Goal: Task Accomplishment & Management: Use online tool/utility

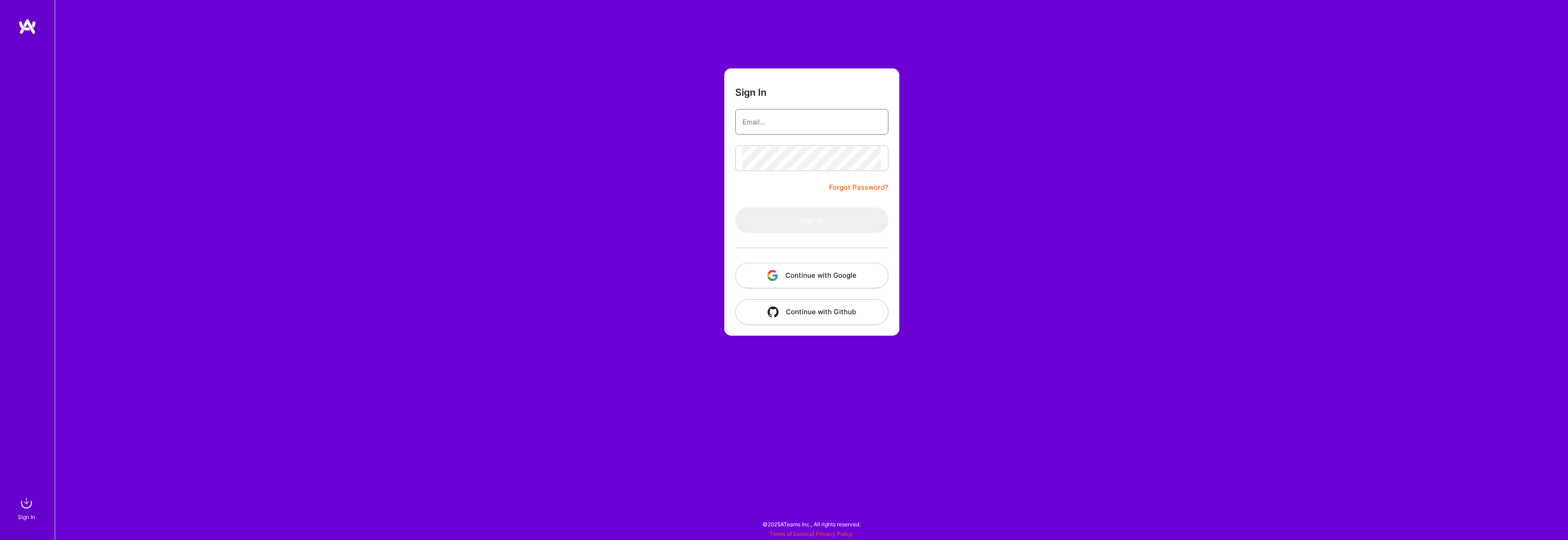
type input "[DOMAIN_NAME][EMAIL_ADDRESS][DOMAIN_NAME]"
click at [807, 229] on button "Sign In" at bounding box center [812, 221] width 153 height 26
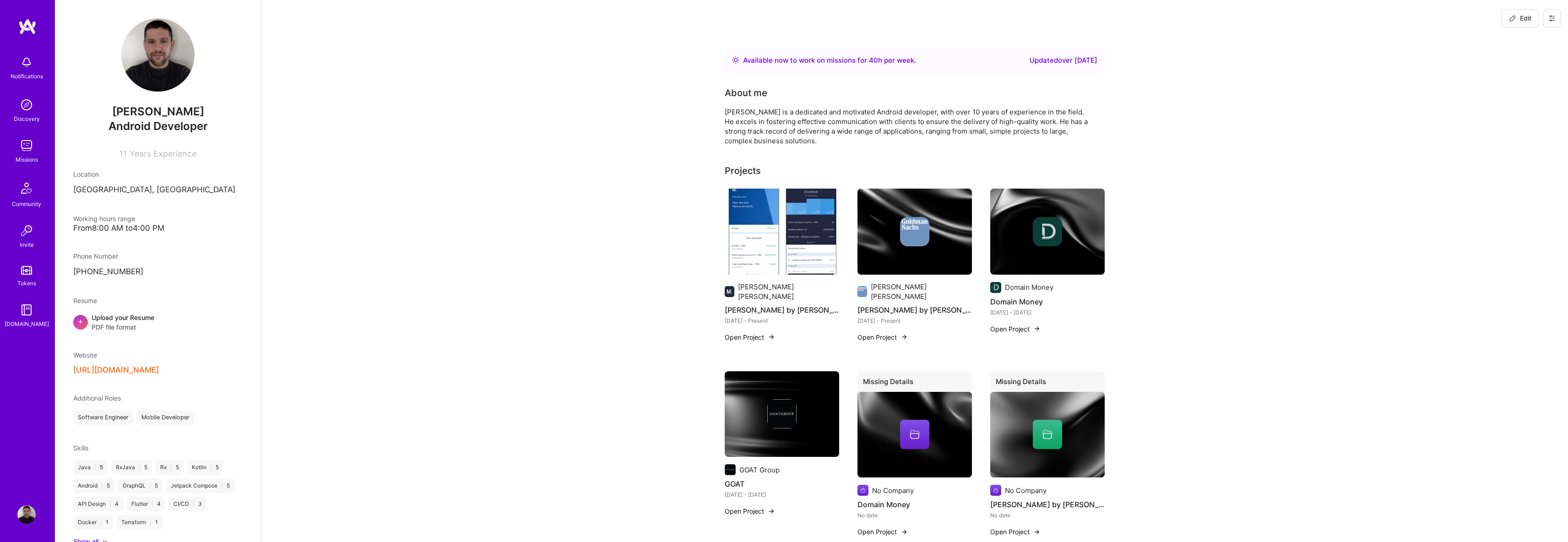
click at [26, 147] on img at bounding box center [27, 145] width 19 height 19
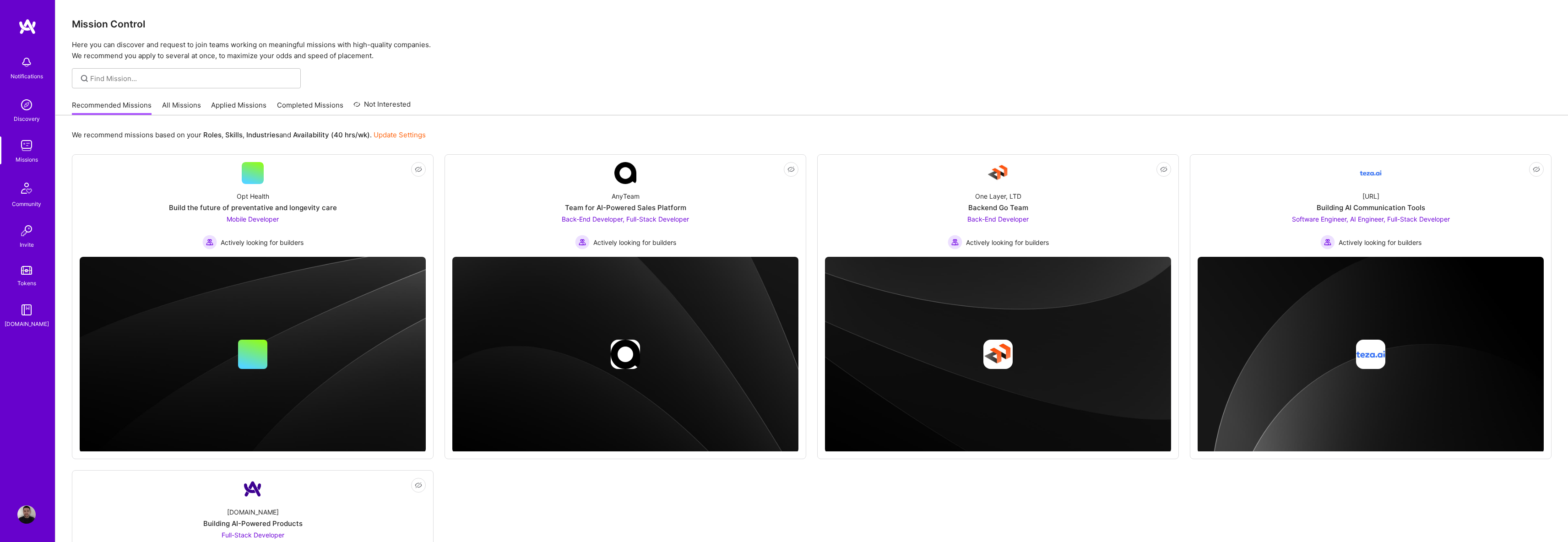
click at [183, 105] on link "All Missions" at bounding box center [182, 107] width 39 height 15
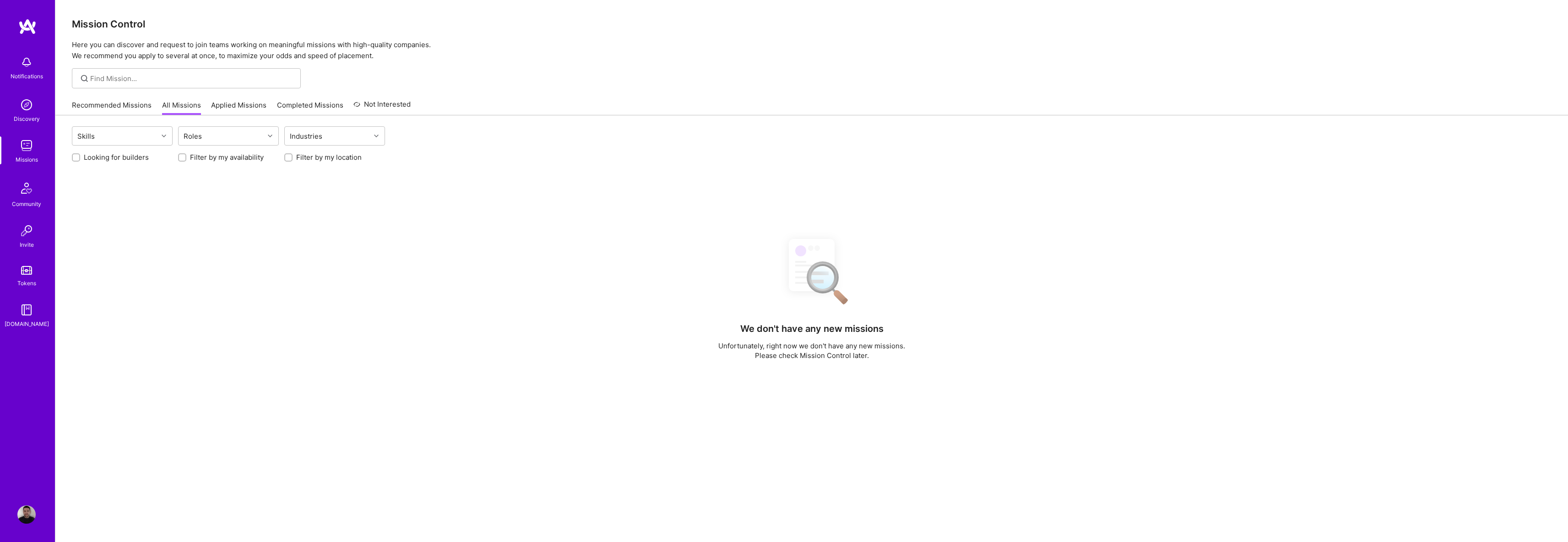
click at [641, 71] on div at bounding box center [812, 78] width 1512 height 20
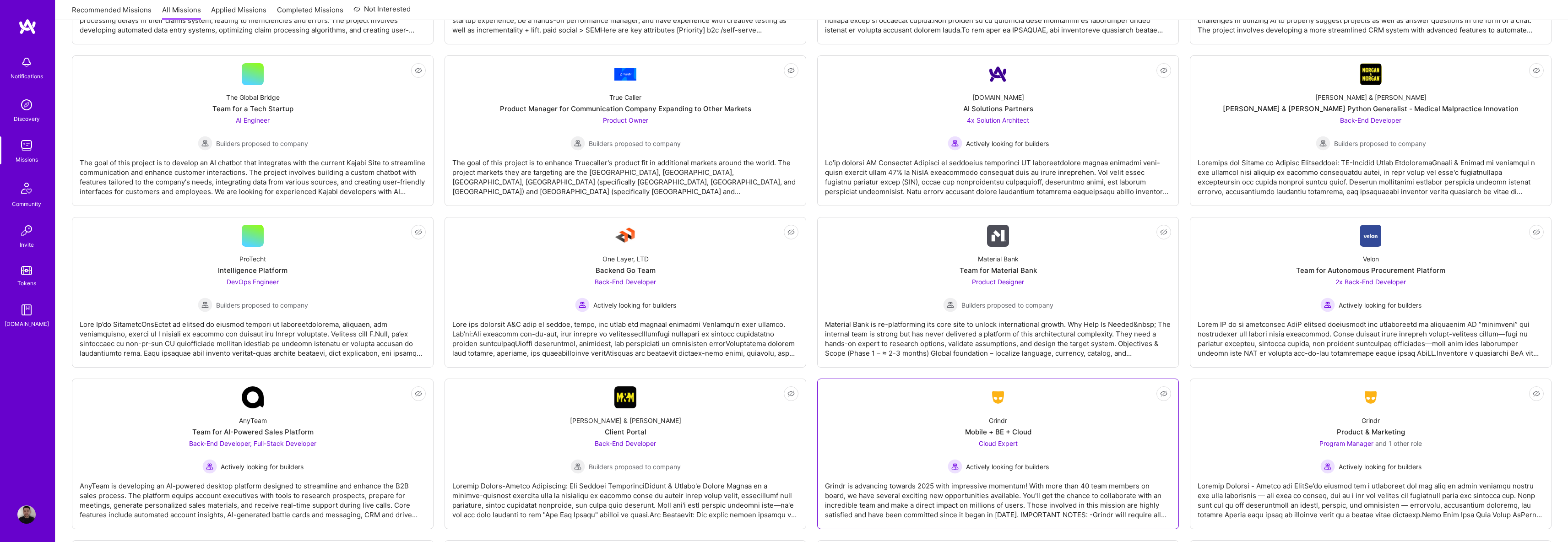
scroll to position [1587, 0]
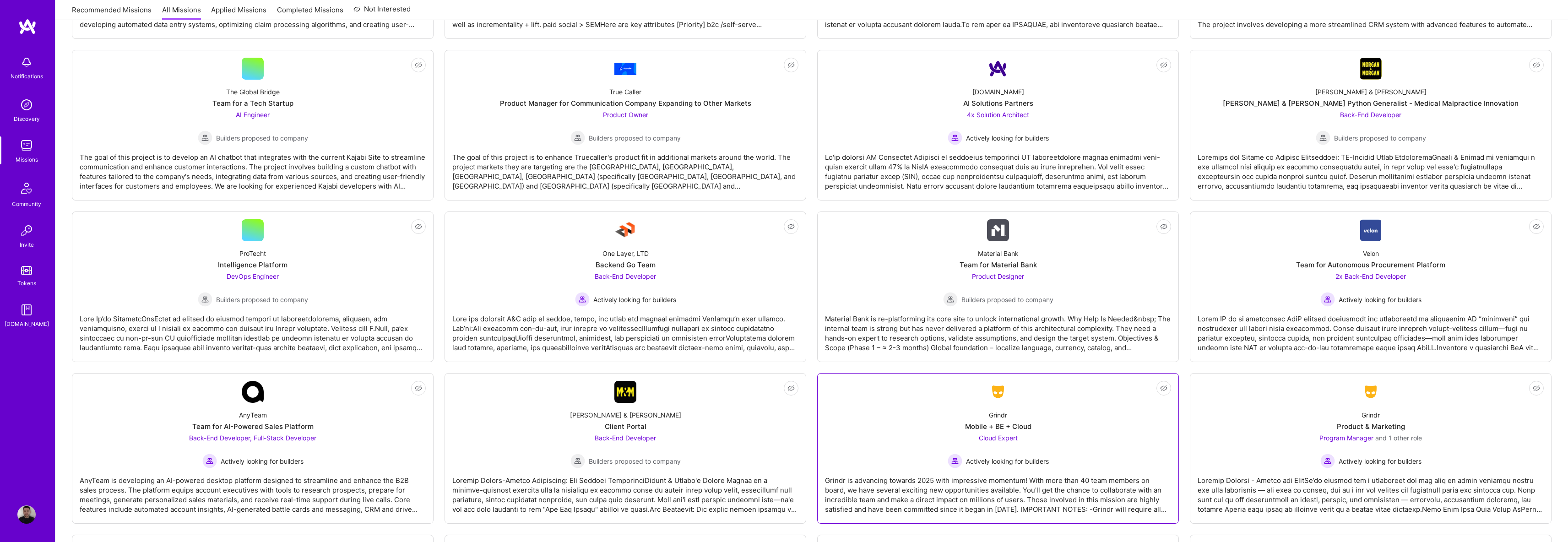
click at [1002, 437] on span "Cloud Expert" at bounding box center [998, 438] width 39 height 8
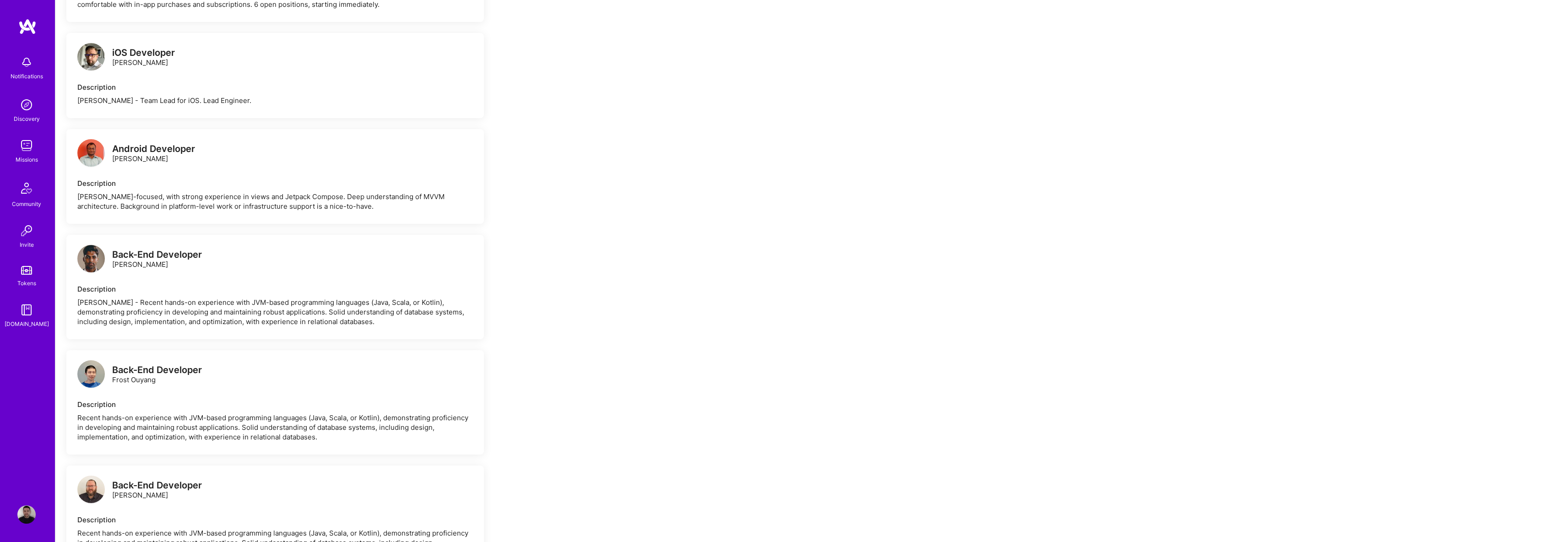
scroll to position [616, 0]
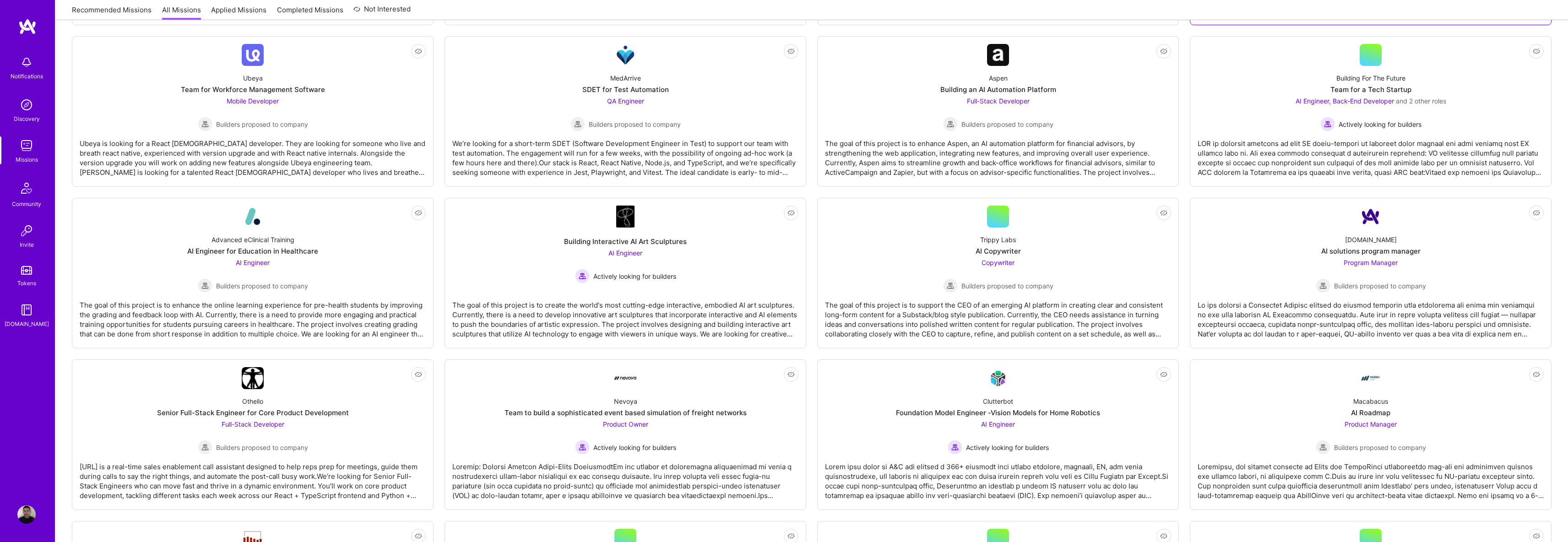
scroll to position [519, 0]
